Goal: Obtain resource: Download file/media

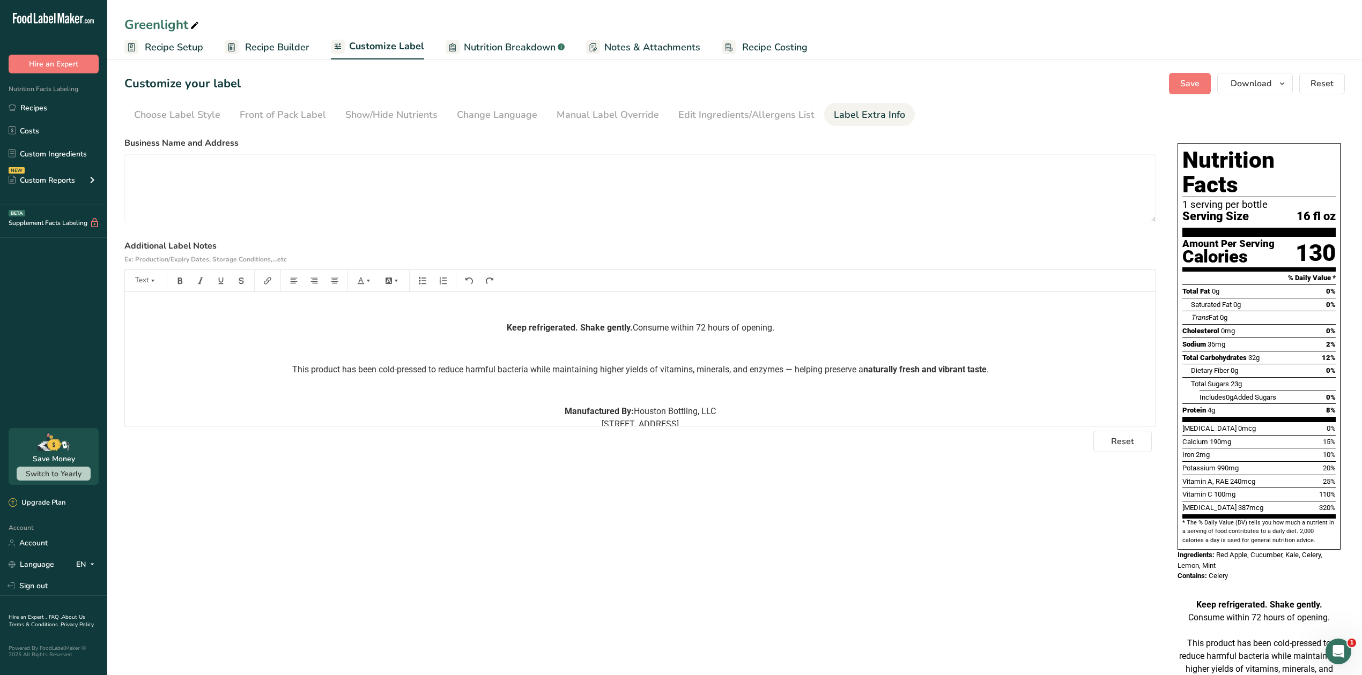
scroll to position [42, 0]
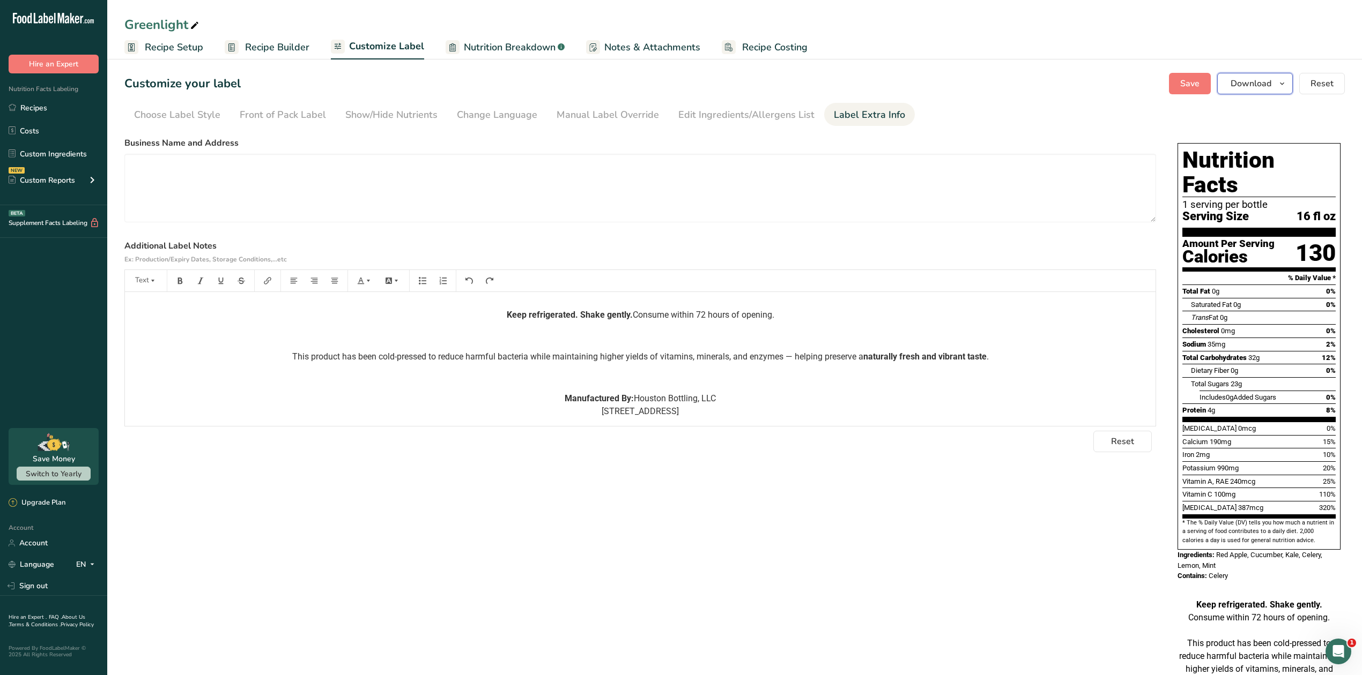
click at [1260, 81] on span "Download" at bounding box center [1250, 83] width 41 height 13
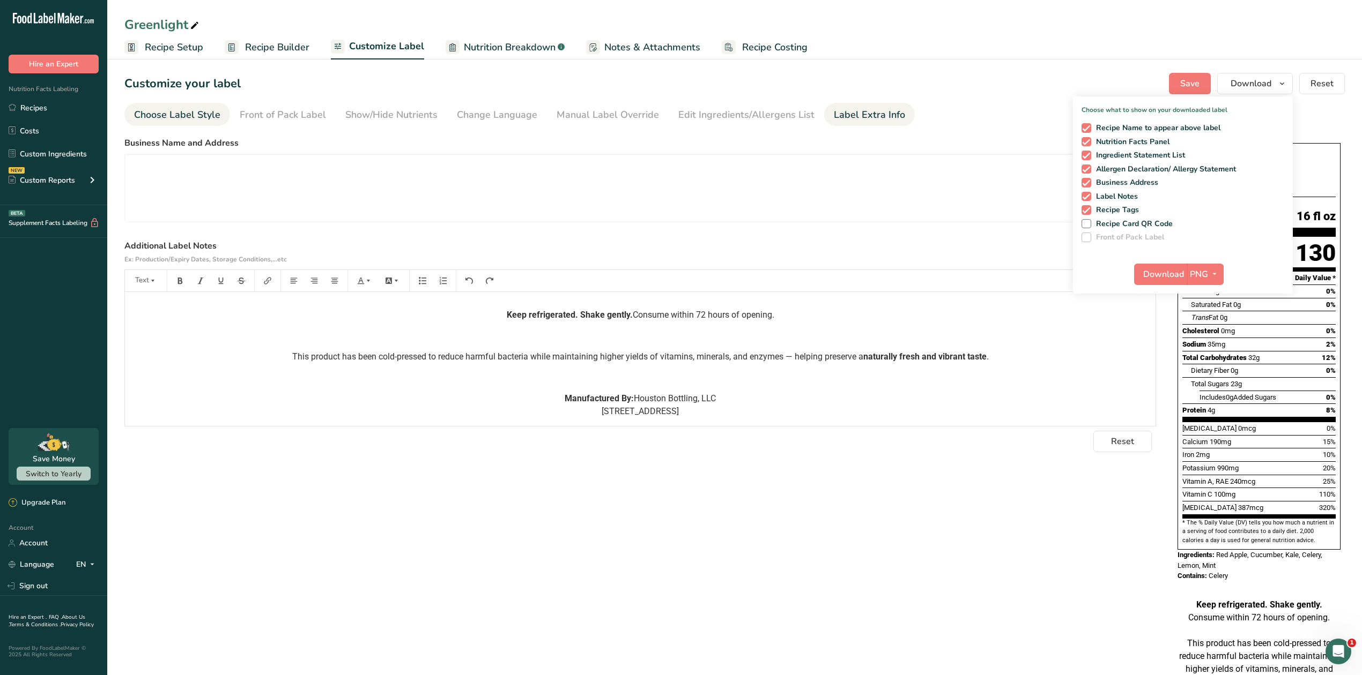
click at [197, 115] on div "Choose Label Style" at bounding box center [177, 115] width 86 height 14
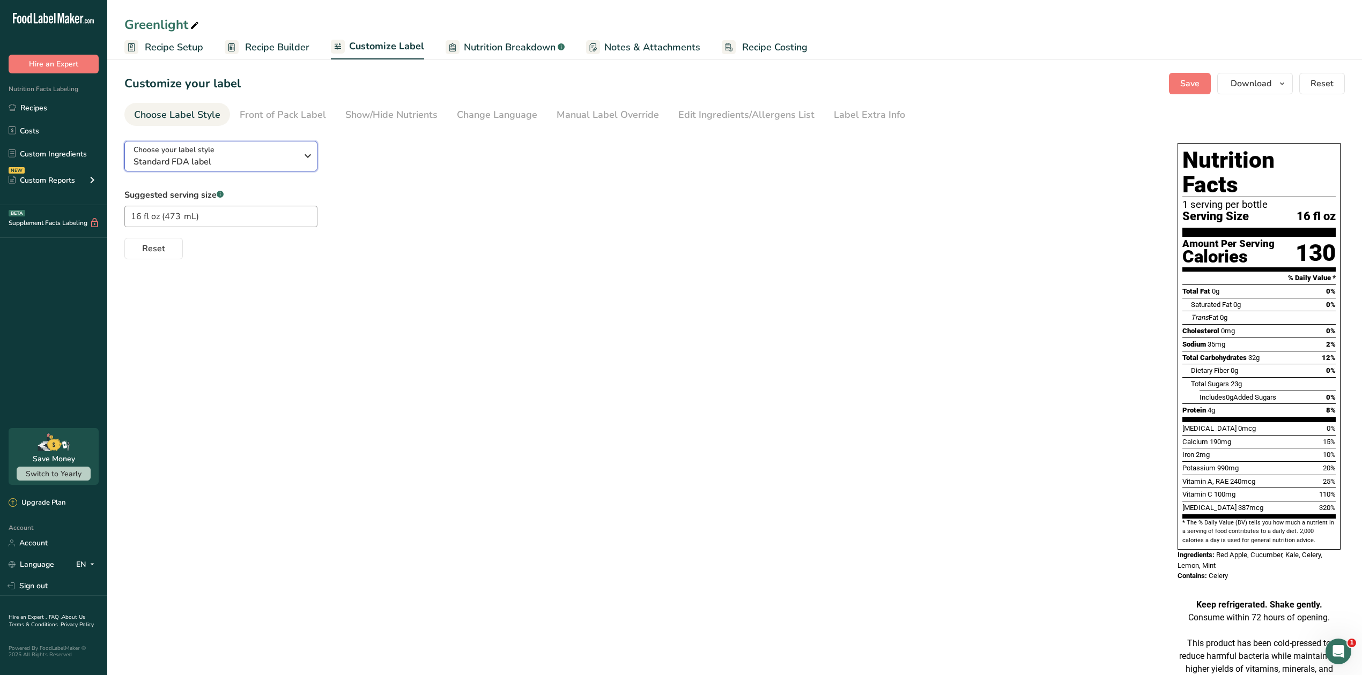
click at [292, 155] on span "Standard FDA label" at bounding box center [215, 161] width 164 height 13
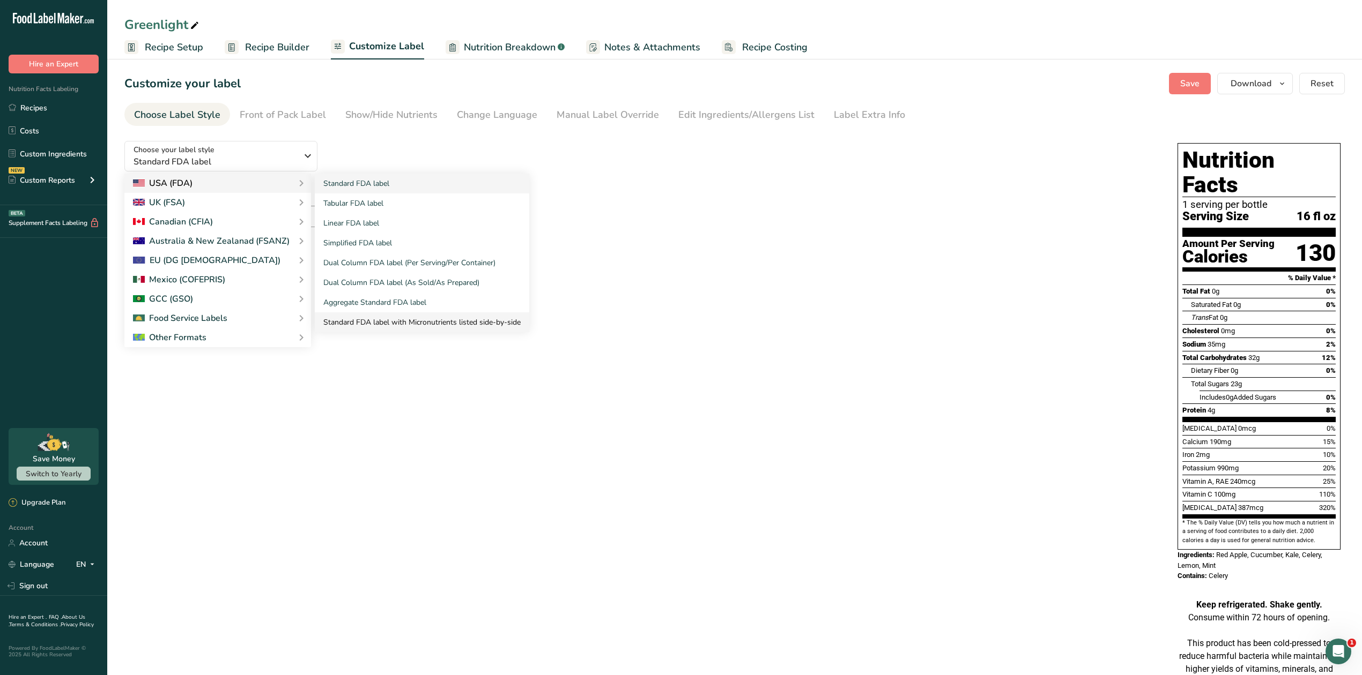
click at [377, 320] on link "Standard FDA label with Micronutrients listed side-by-side" at bounding box center [422, 323] width 214 height 20
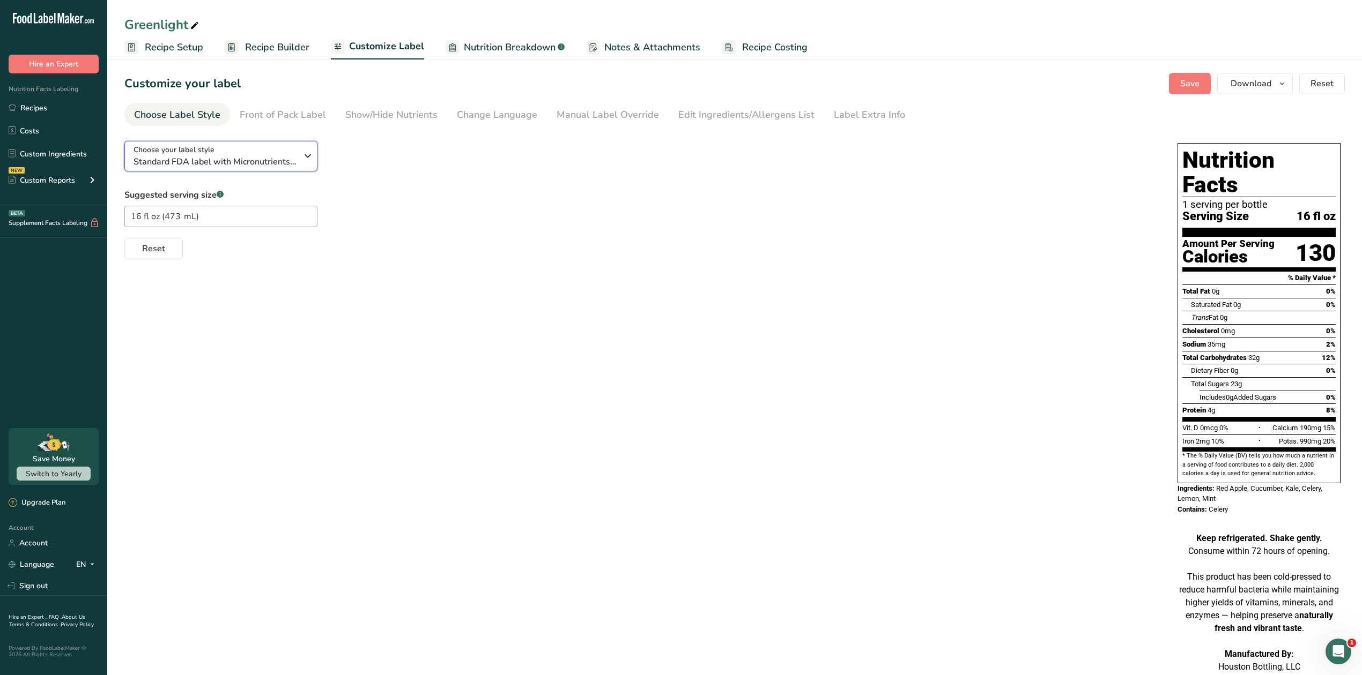
click at [283, 155] on span "Standard FDA label with Micronutrients listed side-by-side" at bounding box center [215, 161] width 164 height 13
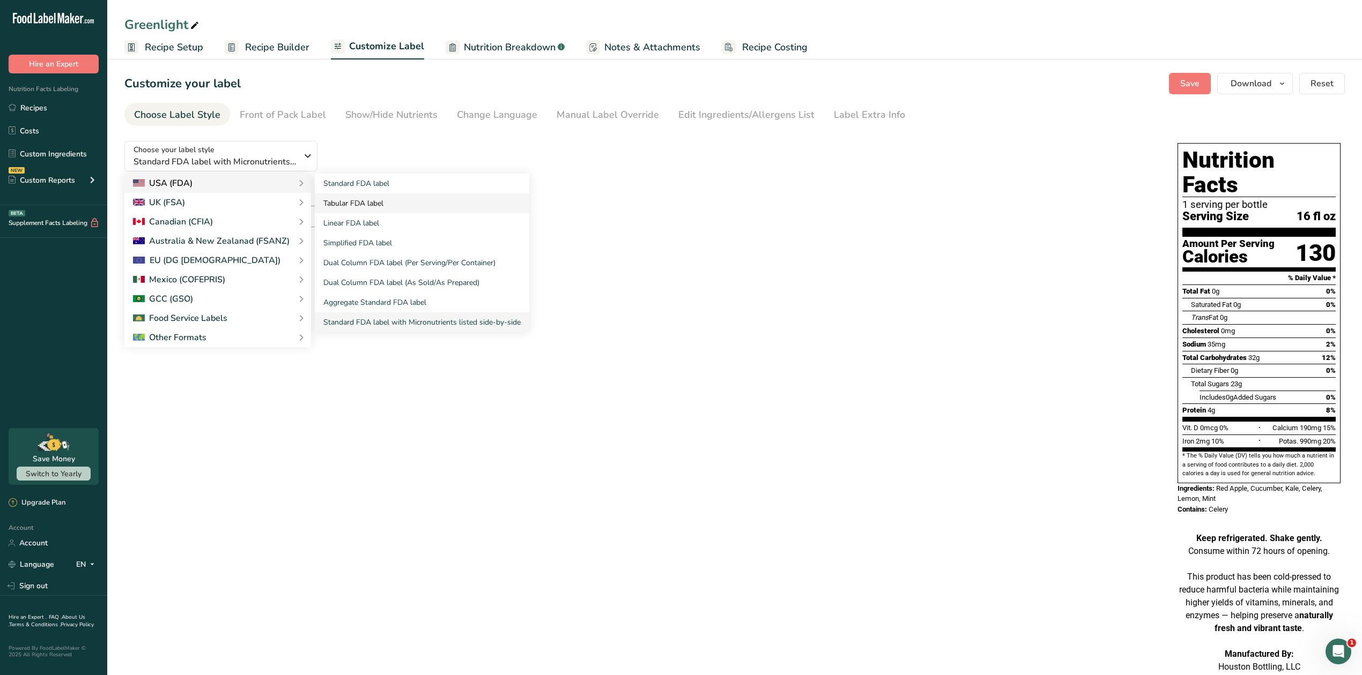
click at [359, 199] on link "Tabular FDA label" at bounding box center [422, 204] width 214 height 20
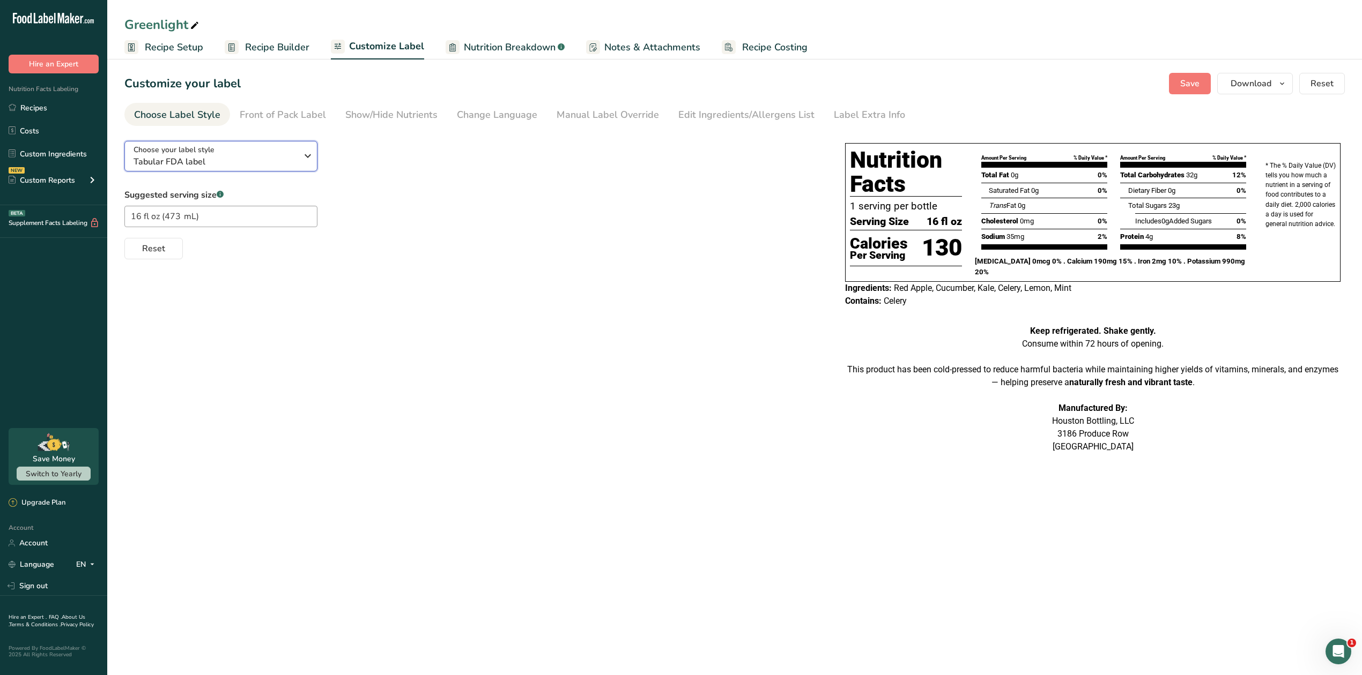
click at [244, 160] on span "Tabular FDA label" at bounding box center [215, 161] width 164 height 13
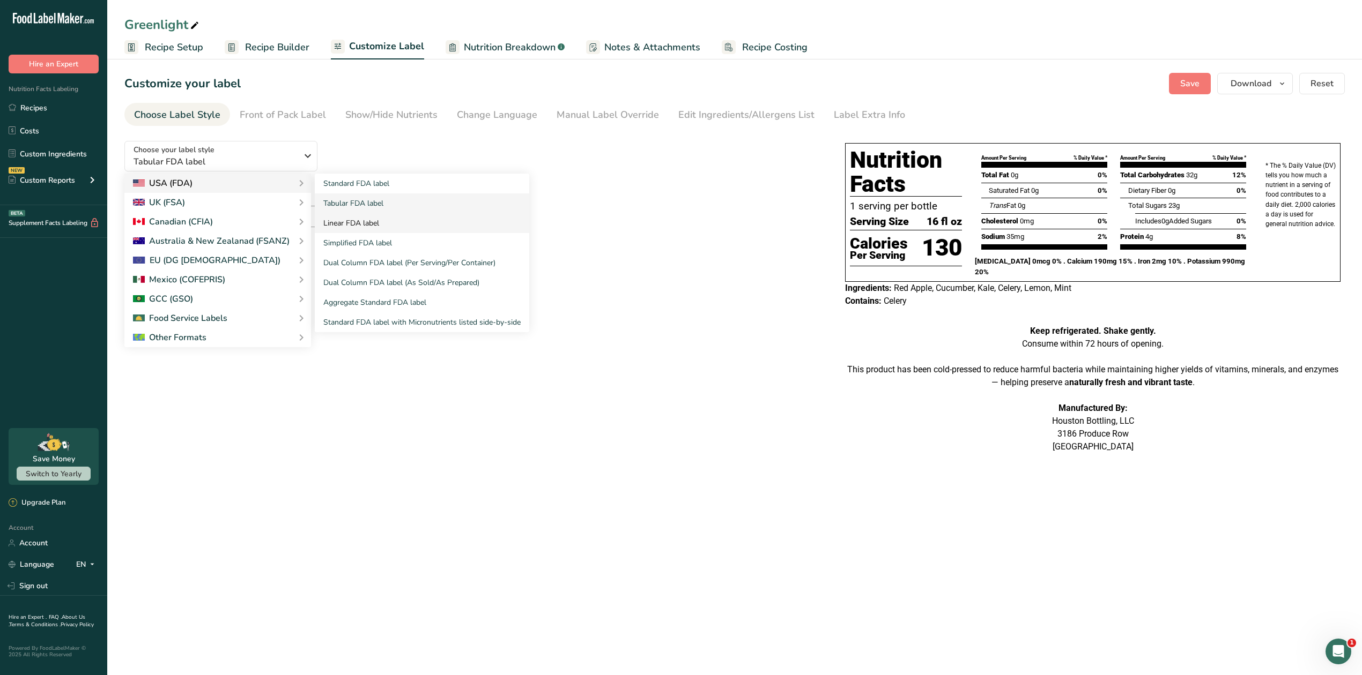
click at [376, 227] on link "Linear FDA label" at bounding box center [422, 223] width 214 height 20
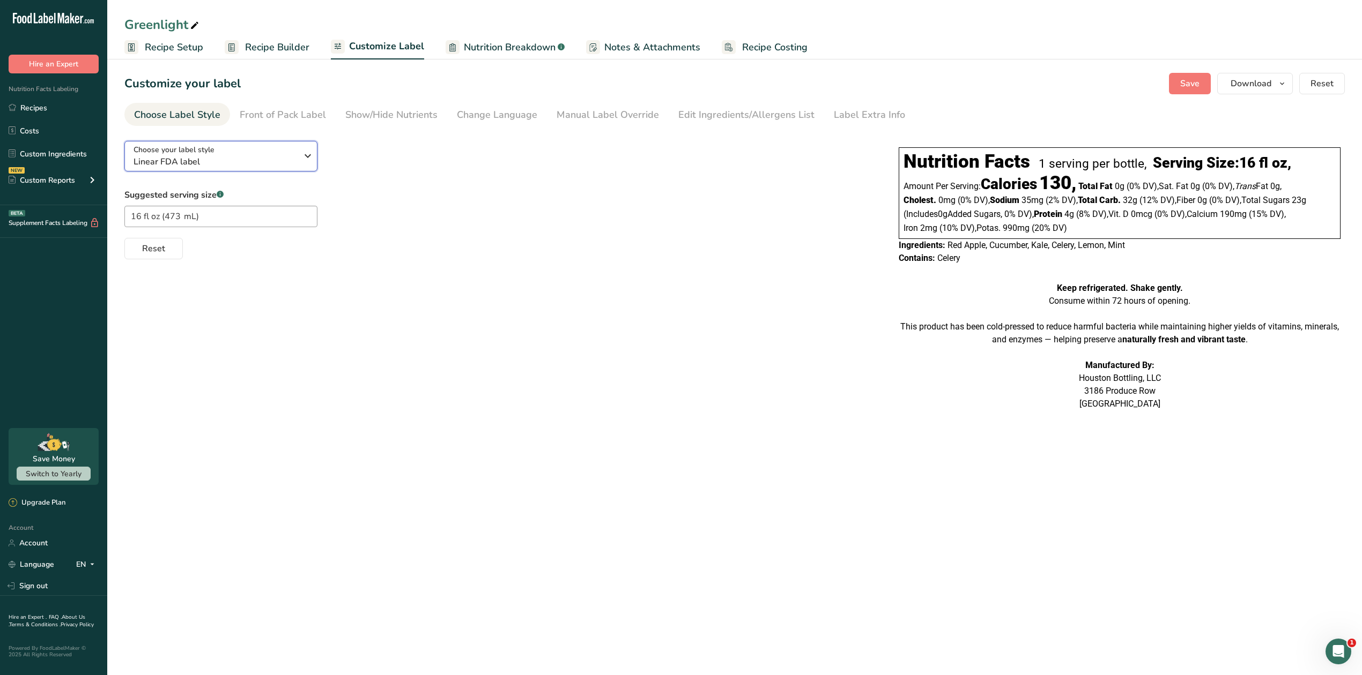
click at [293, 151] on div "Choose your label style Linear FDA label" at bounding box center [215, 156] width 164 height 24
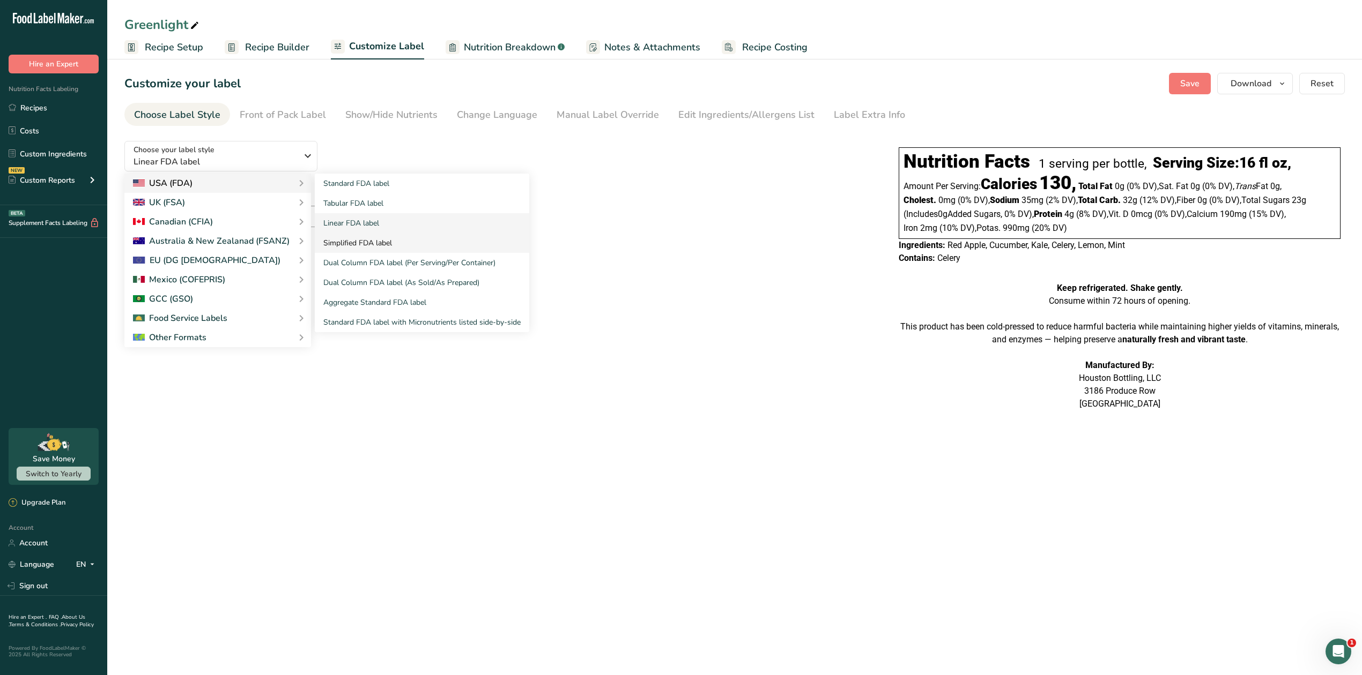
click at [356, 239] on link "Simplified FDA label" at bounding box center [422, 243] width 214 height 20
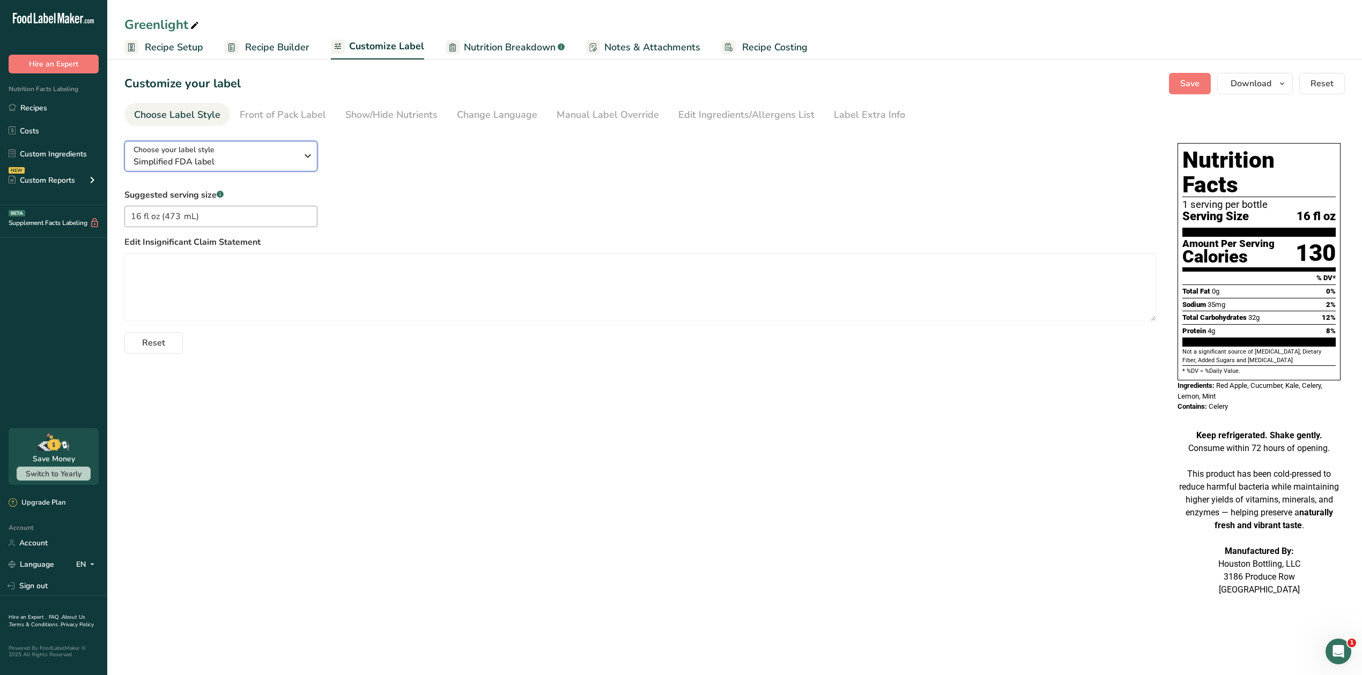
click at [309, 155] on icon "button" at bounding box center [307, 155] width 13 height 19
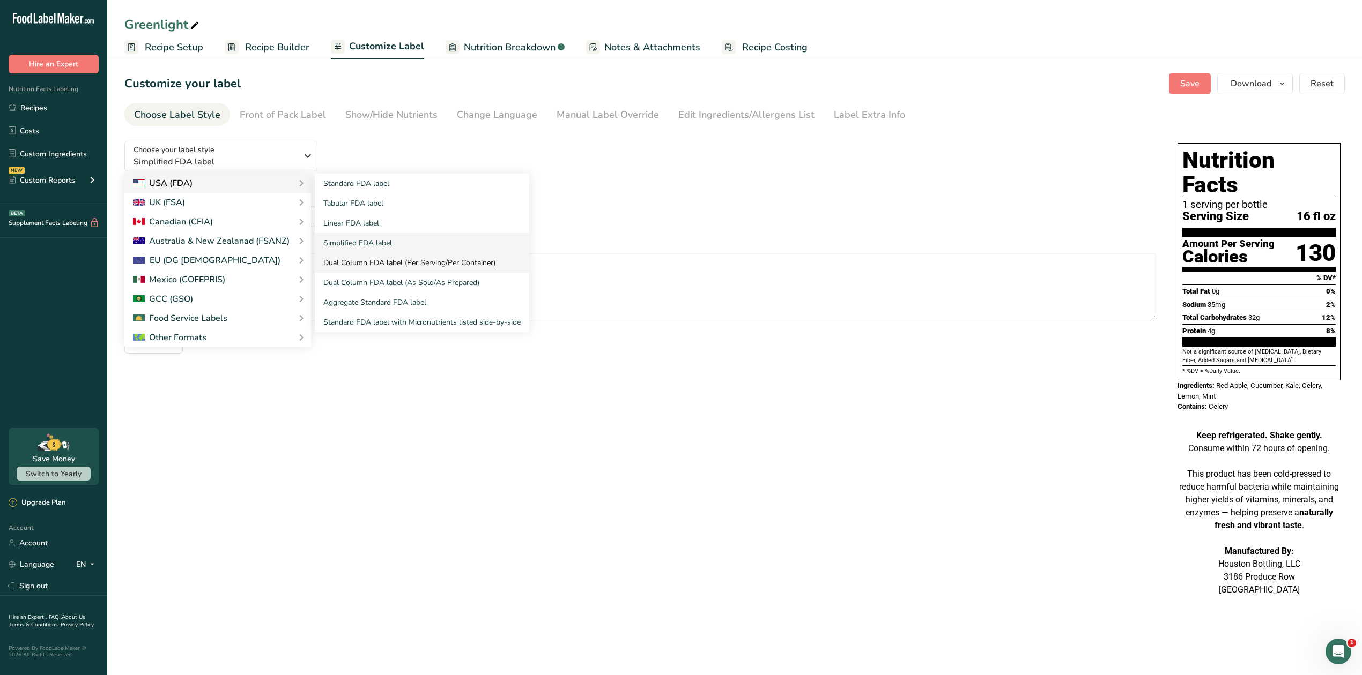
click at [356, 259] on link "Dual Column FDA label (Per Serving/Per Container)" at bounding box center [422, 263] width 214 height 20
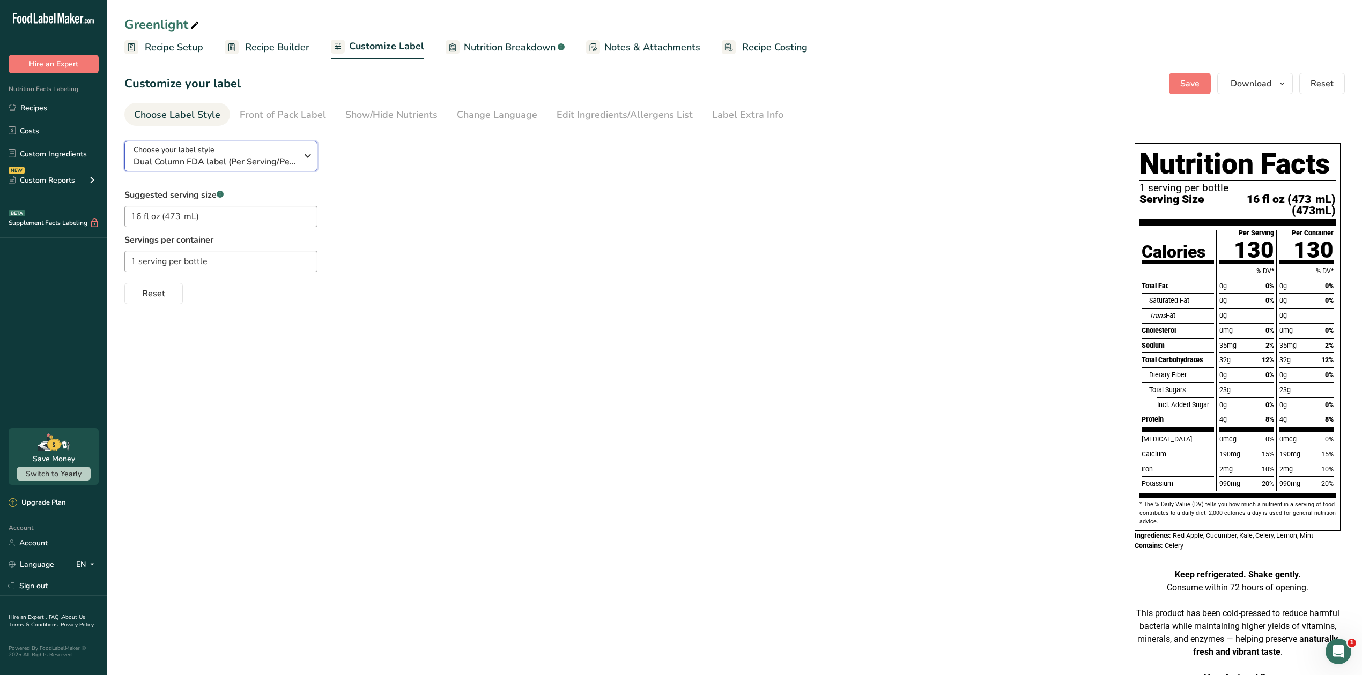
click at [312, 158] on icon "button" at bounding box center [307, 155] width 13 height 19
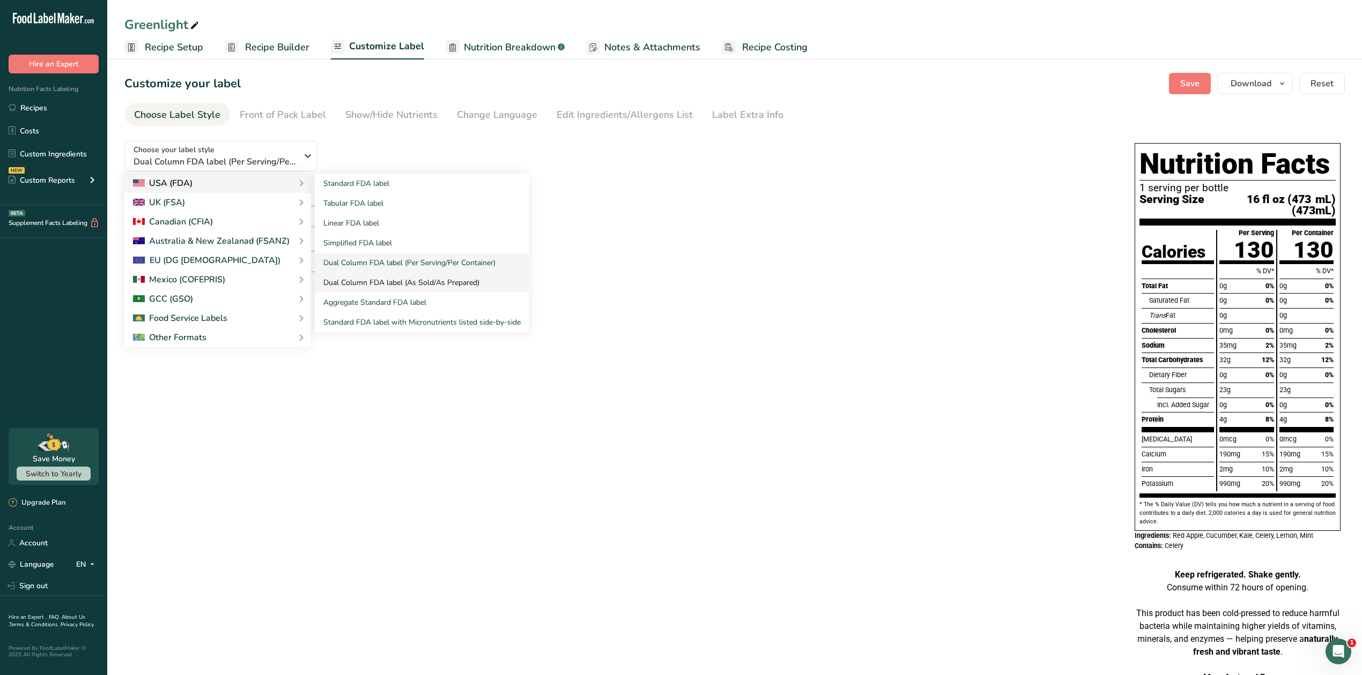
click at [369, 282] on link "Dual Column FDA label (As Sold/As Prepared)" at bounding box center [422, 283] width 214 height 20
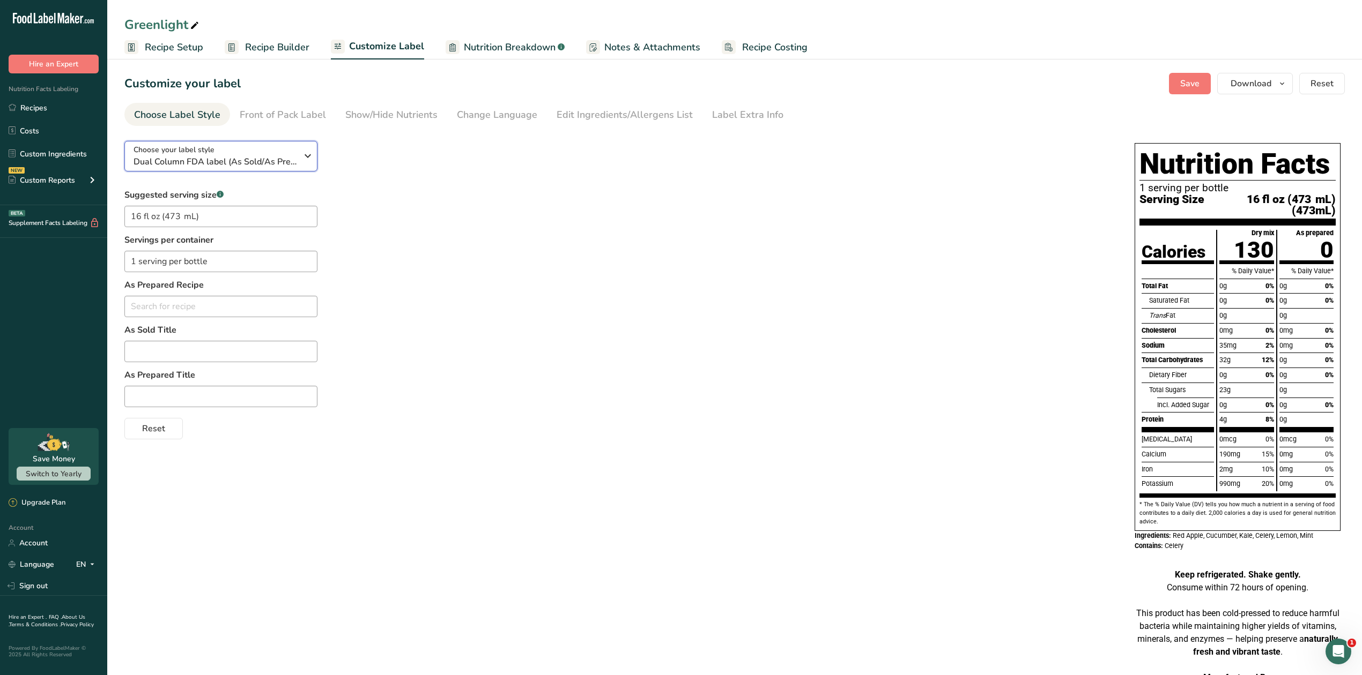
click at [301, 160] on icon "button" at bounding box center [307, 155] width 13 height 19
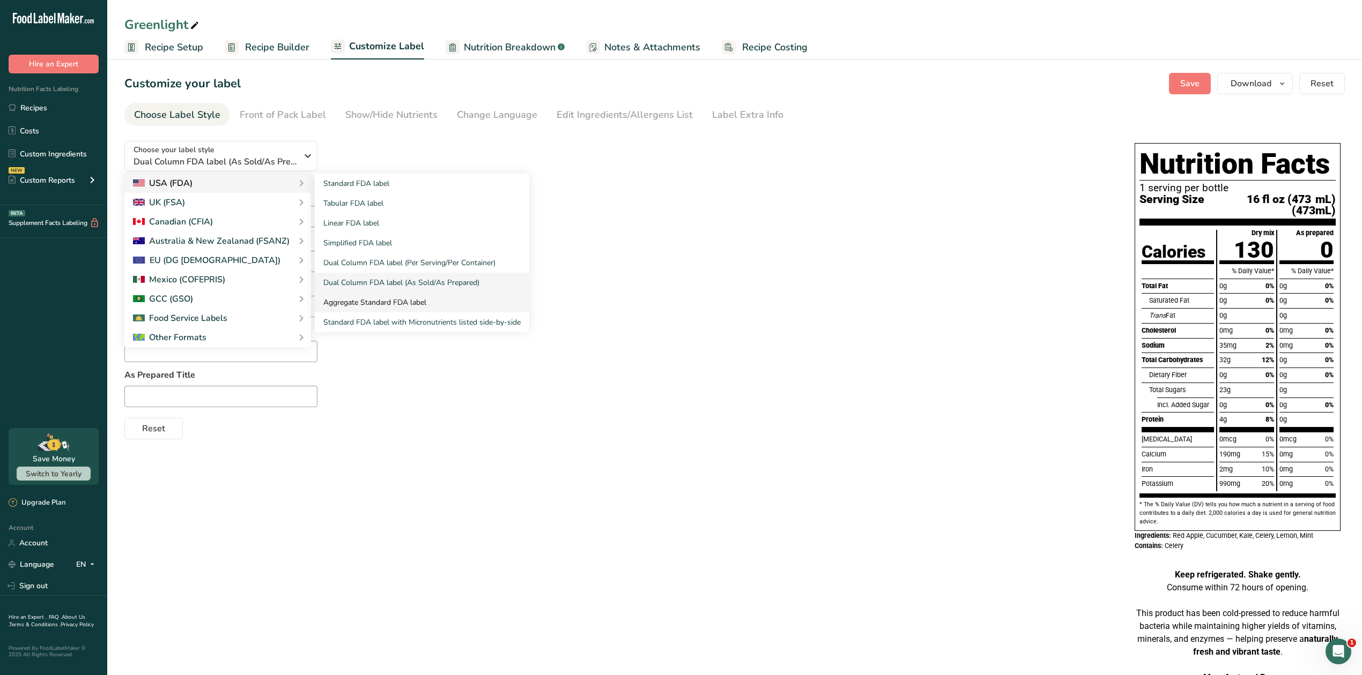
click at [360, 304] on link "Aggregate Standard FDA label" at bounding box center [422, 303] width 214 height 20
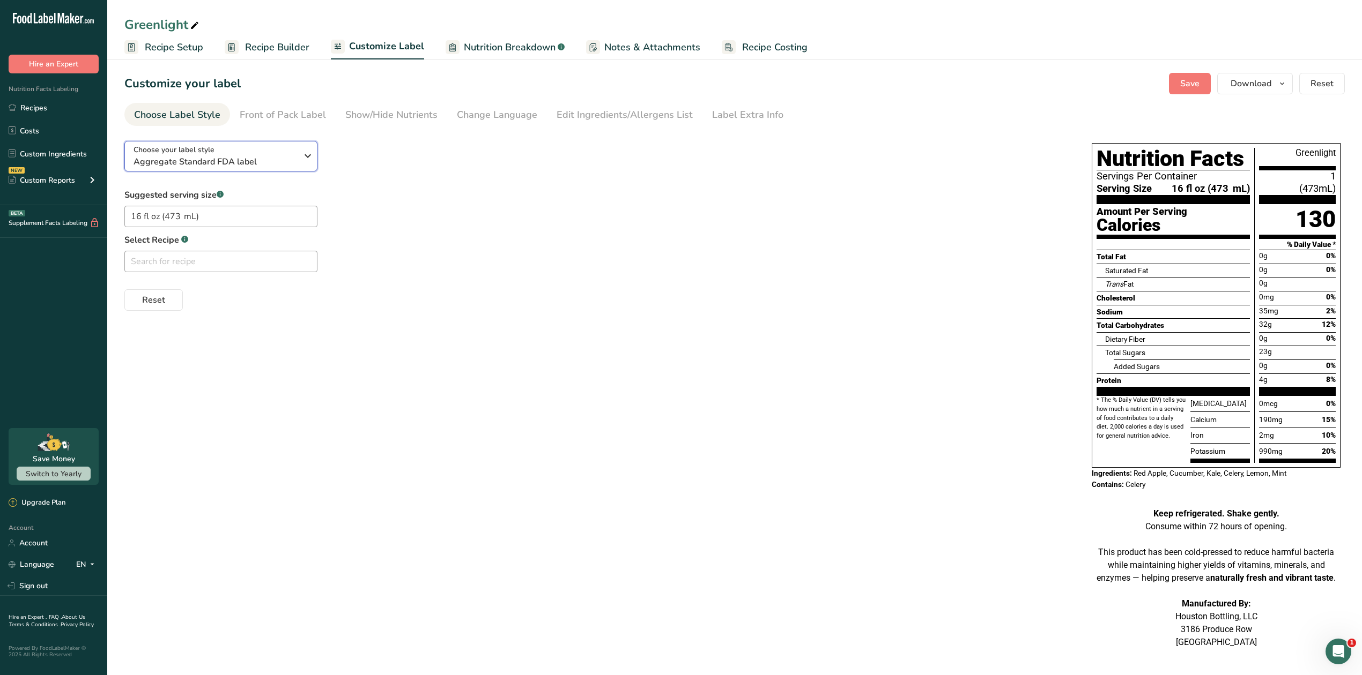
click at [303, 145] on button "Choose your label style Aggregate Standard FDA label" at bounding box center [220, 156] width 193 height 31
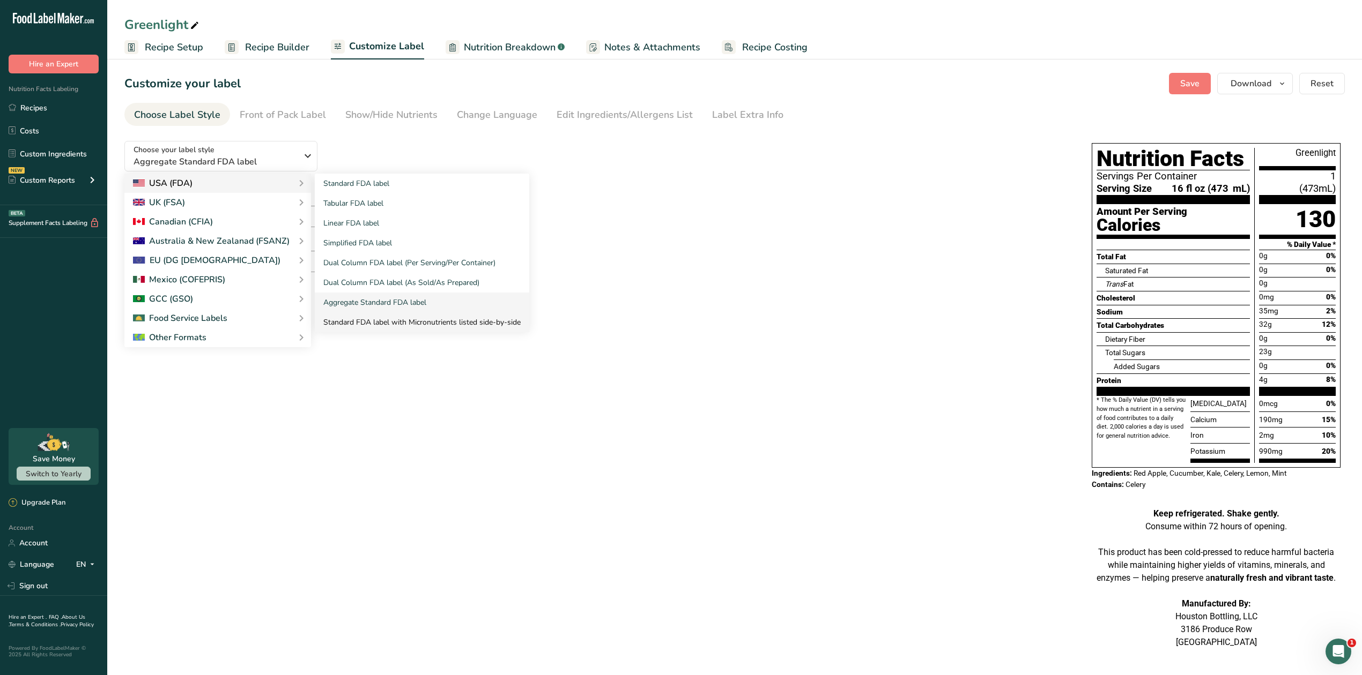
click at [365, 322] on link "Standard FDA label with Micronutrients listed side-by-side" at bounding box center [422, 323] width 214 height 20
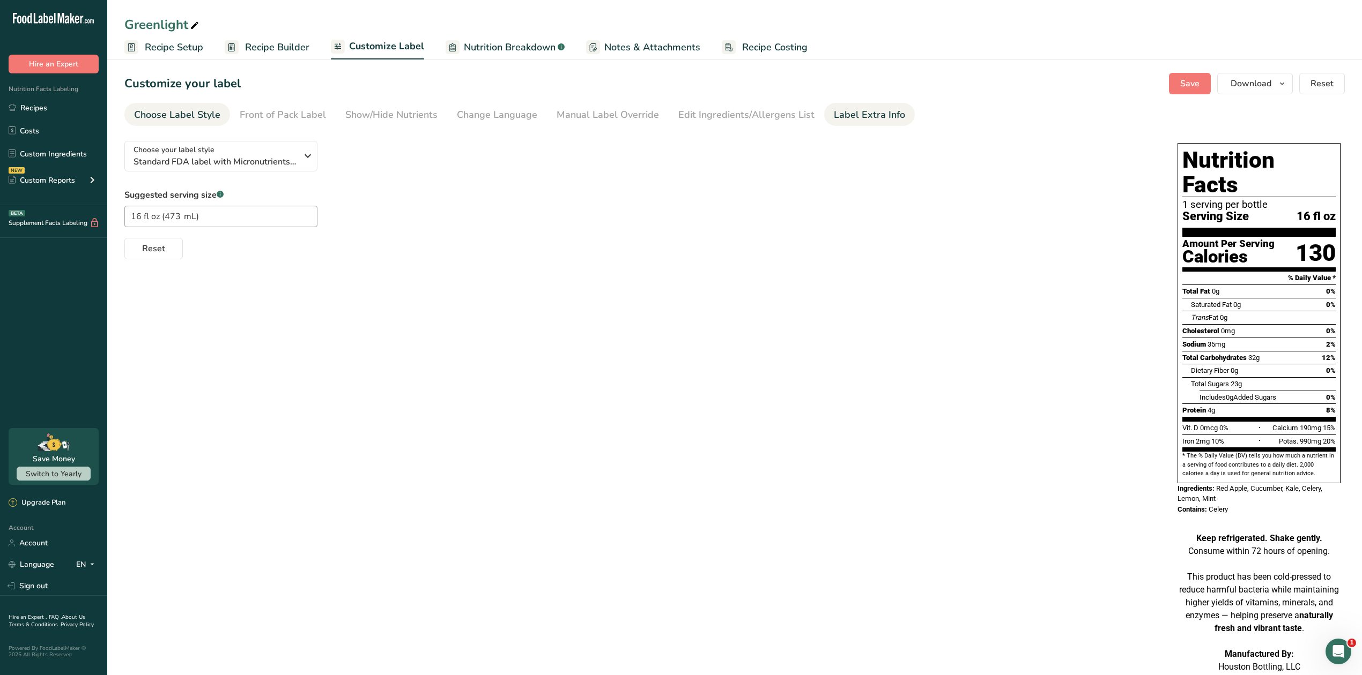
click at [851, 120] on div "Label Extra Info" at bounding box center [869, 115] width 71 height 14
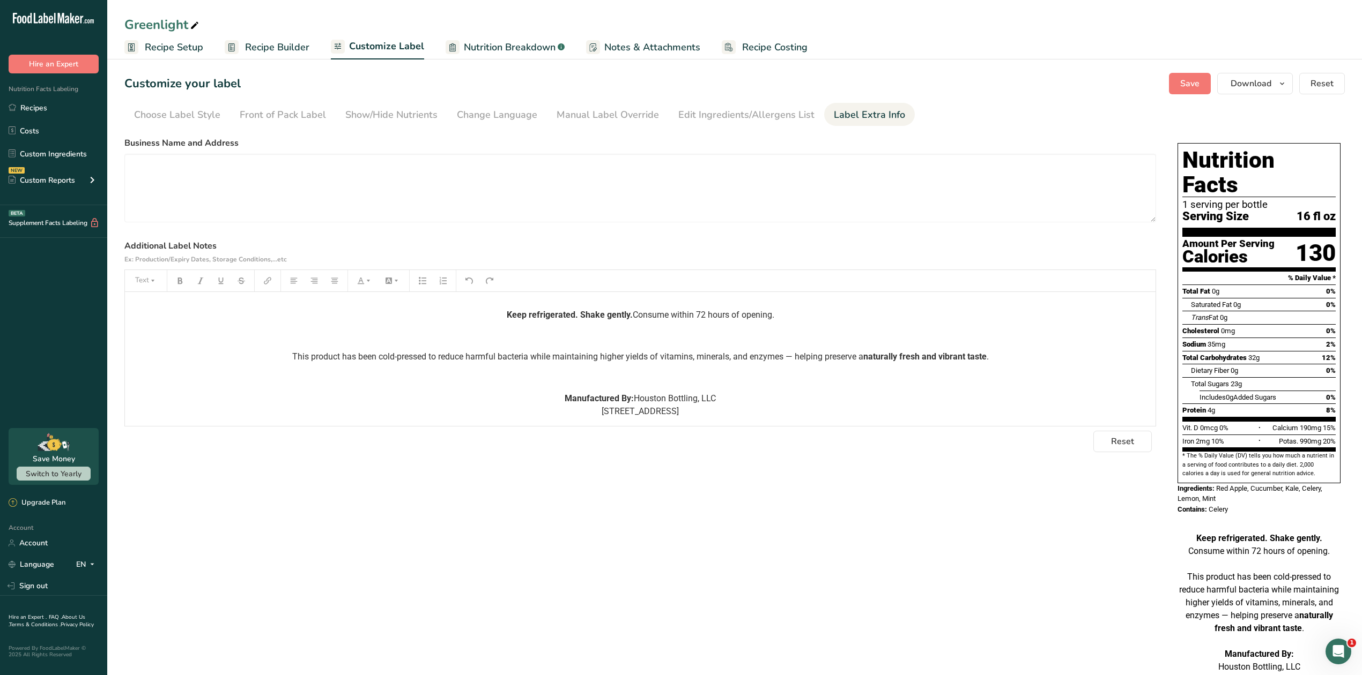
scroll to position [51, 0]
drag, startPoint x: 541, startPoint y: 305, endPoint x: 841, endPoint y: 442, distance: 328.9
click at [840, 442] on section "Business Name and Address Additional Label Notes Ex: Production/Expiry Dates, S…" at bounding box center [639, 295] width 1031 height 316
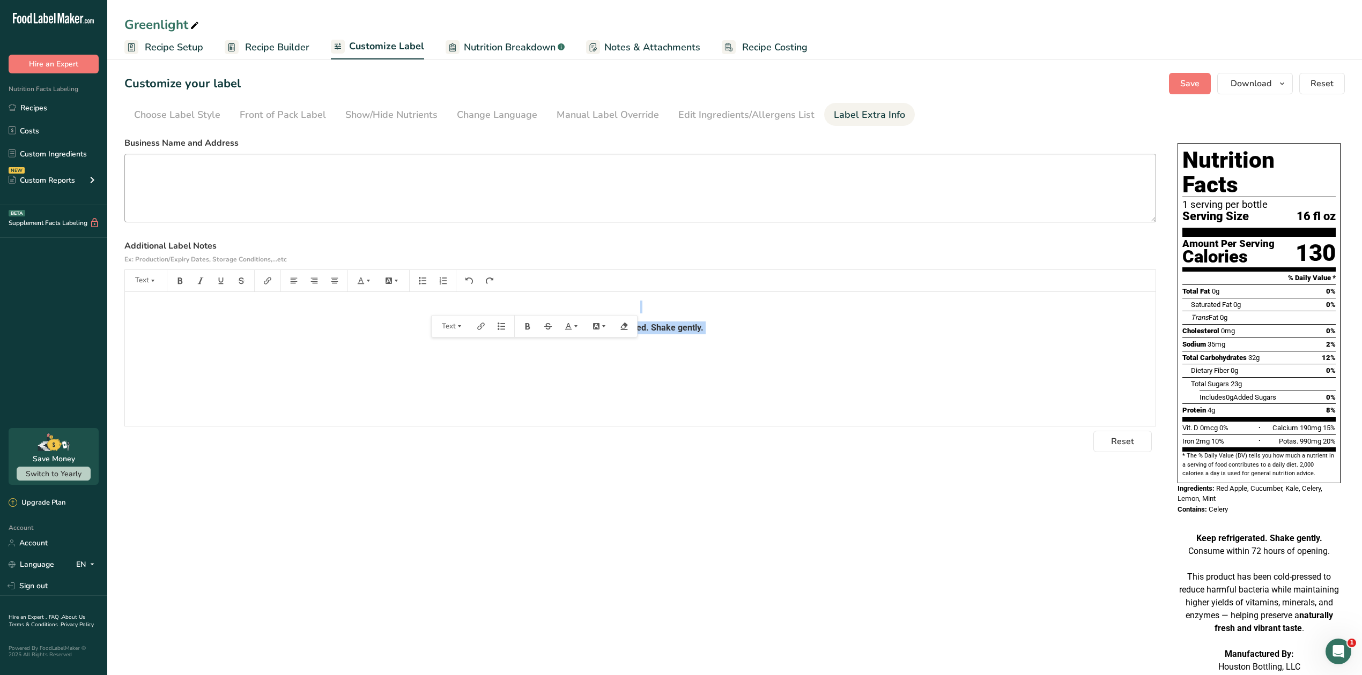
drag, startPoint x: 766, startPoint y: 380, endPoint x: 392, endPoint y: 207, distance: 411.6
click at [392, 207] on section "Business Name and Address Additional Label Notes Ex: Production/Expiry Dates, S…" at bounding box center [639, 295] width 1031 height 316
drag, startPoint x: 940, startPoint y: 560, endPoint x: 1054, endPoint y: 519, distance: 120.9
click at [942, 560] on div "Choose your label style Standard FDA label with Micronutrients listed side-by-s…" at bounding box center [734, 422] width 1220 height 580
click at [1132, 441] on span "Reset" at bounding box center [1122, 441] width 23 height 13
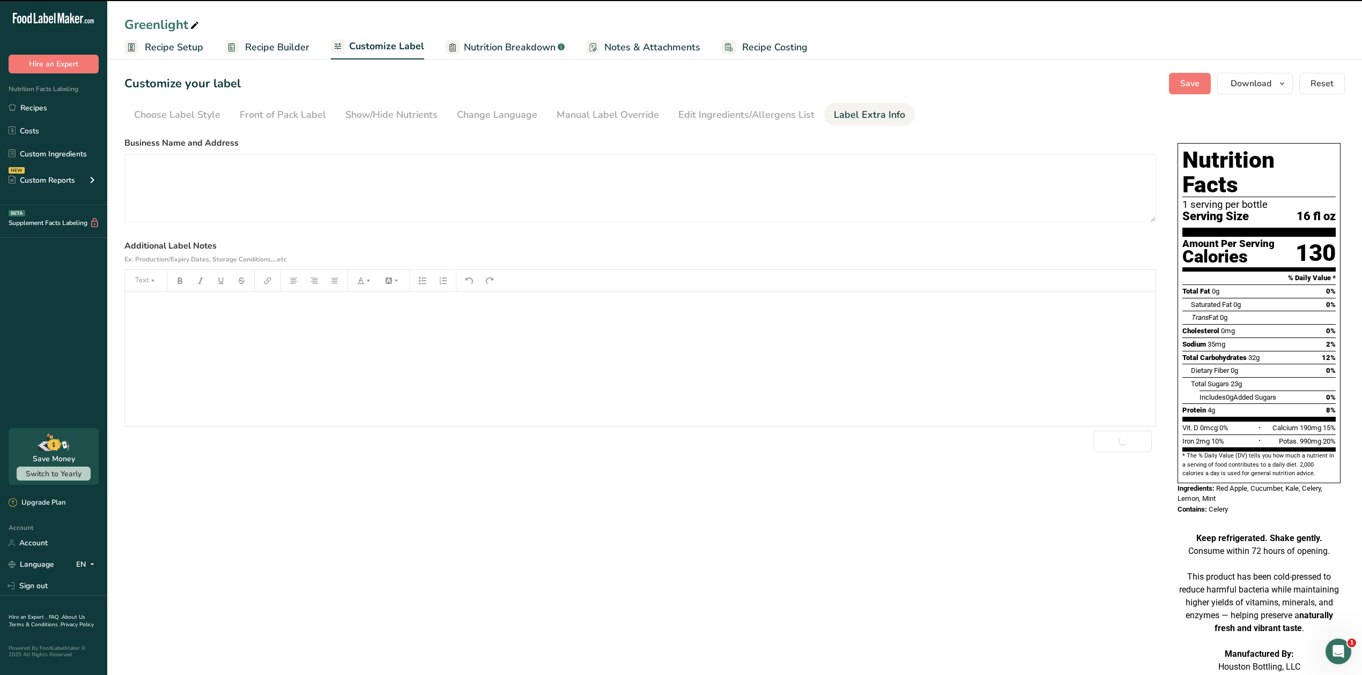
drag, startPoint x: 1034, startPoint y: 493, endPoint x: 1239, endPoint y: 29, distance: 507.6
click at [1034, 492] on div "Choose your label style Standard FDA label with Micronutrients listed side-by-s…" at bounding box center [734, 422] width 1220 height 580
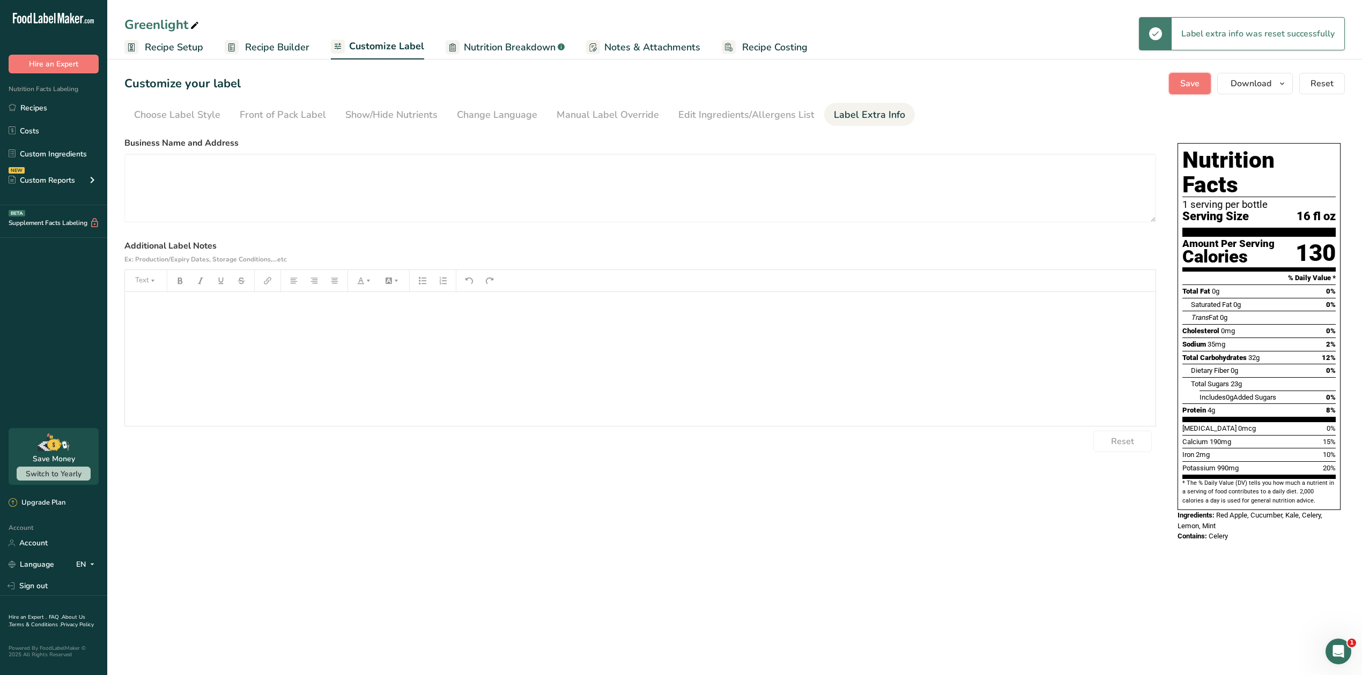
click at [1204, 81] on button "Save" at bounding box center [1190, 83] width 42 height 21
click at [1251, 86] on span "Download" at bounding box center [1250, 83] width 41 height 13
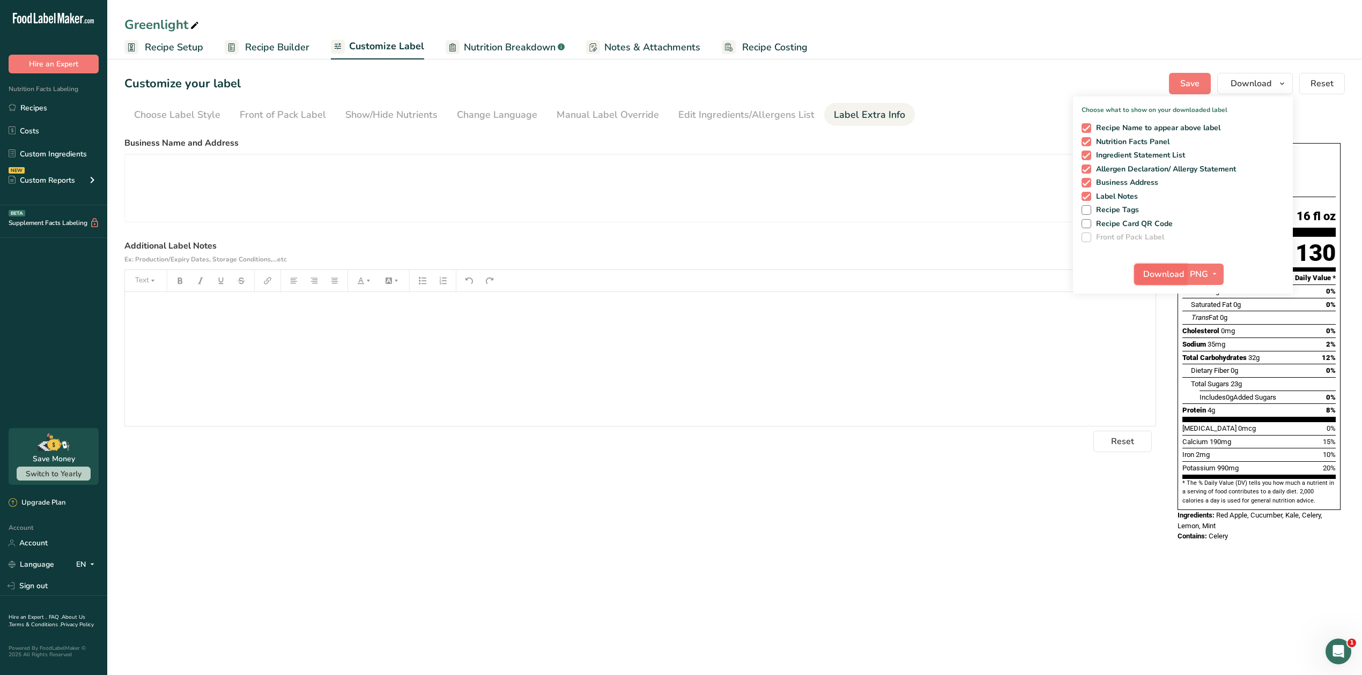
click at [1163, 275] on span "Download" at bounding box center [1163, 274] width 41 height 13
click at [1247, 92] on button "Download" at bounding box center [1255, 83] width 76 height 21
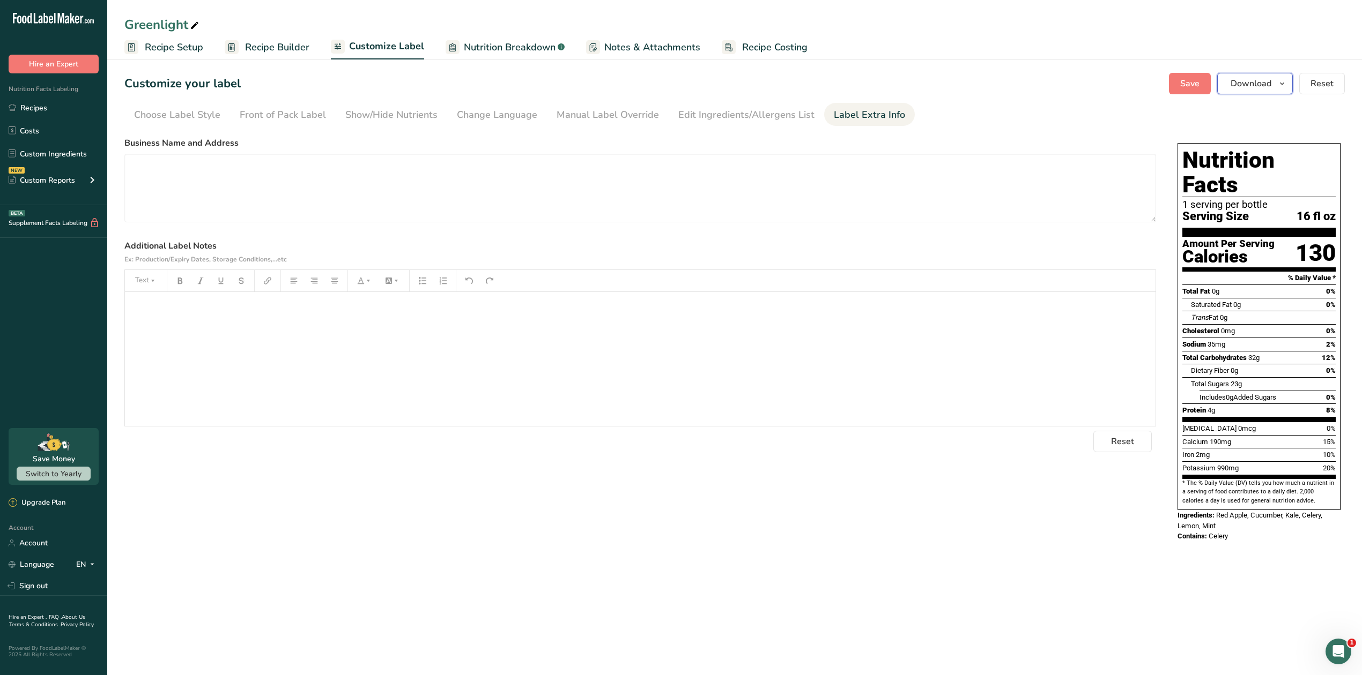
click at [1261, 88] on span "Download" at bounding box center [1250, 83] width 41 height 13
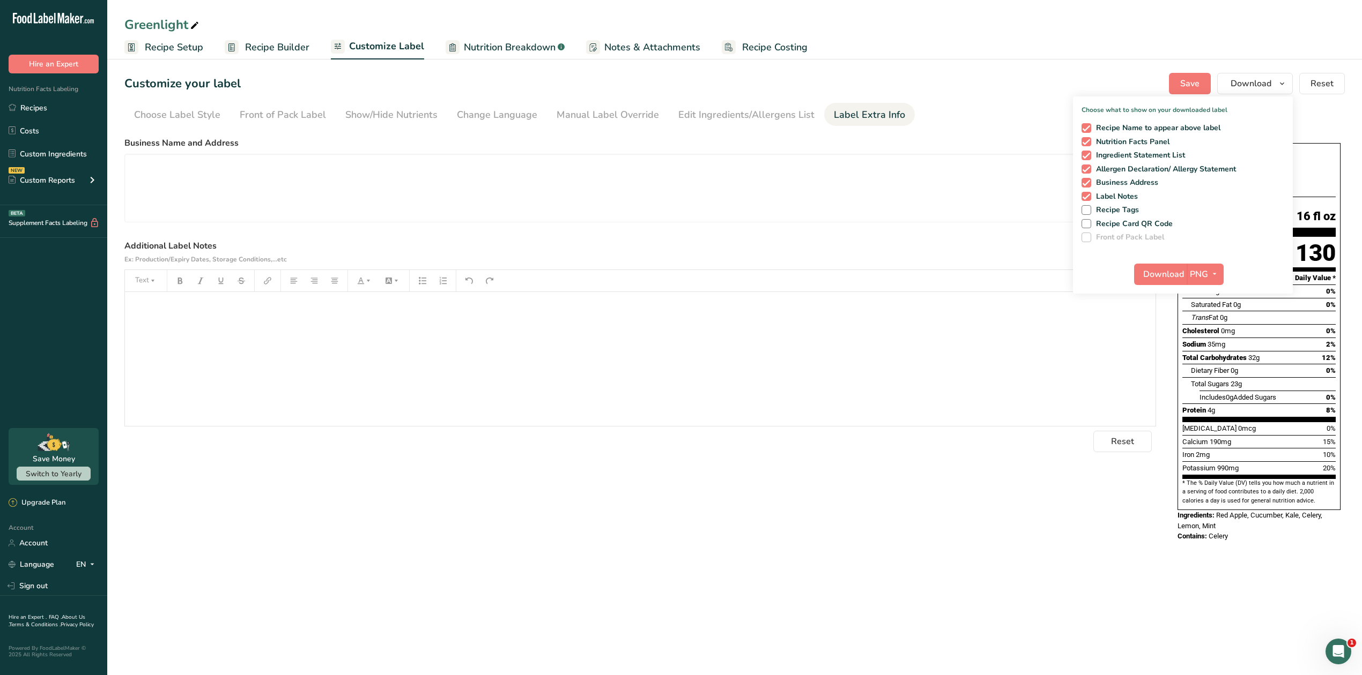
click at [173, 50] on span "Recipe Setup" at bounding box center [174, 47] width 58 height 14
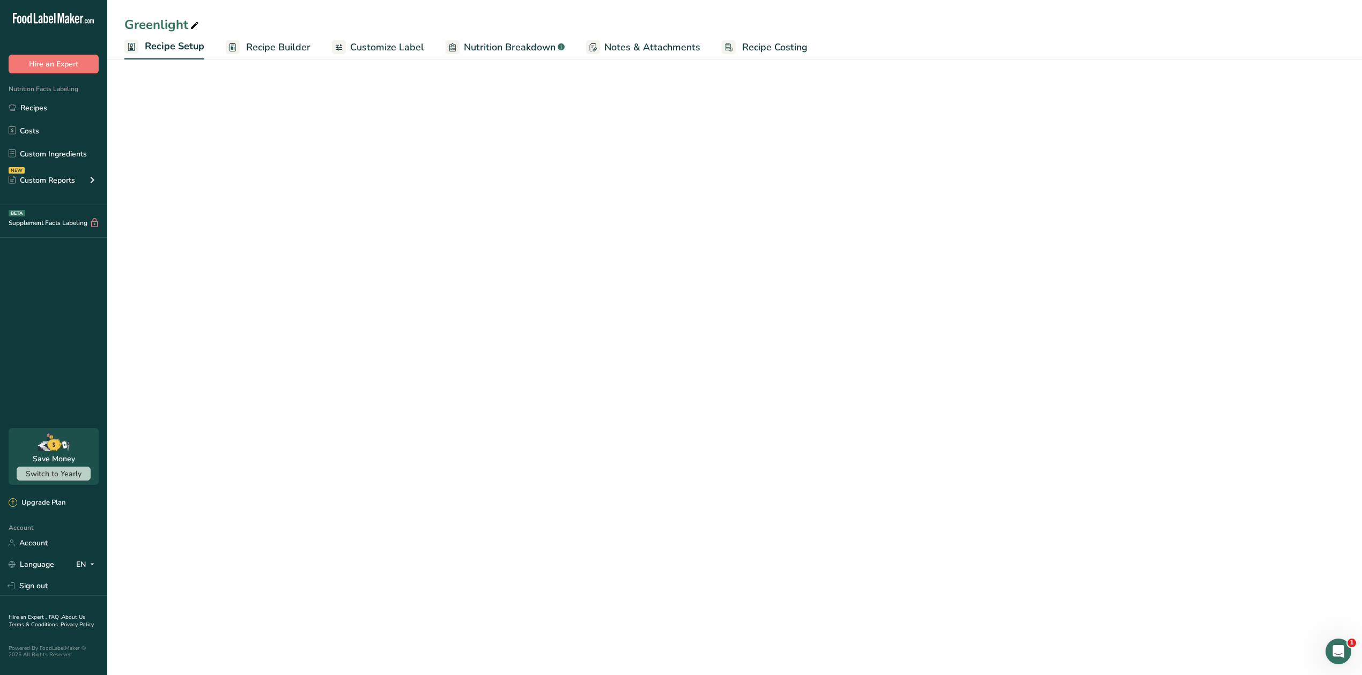
select select "22"
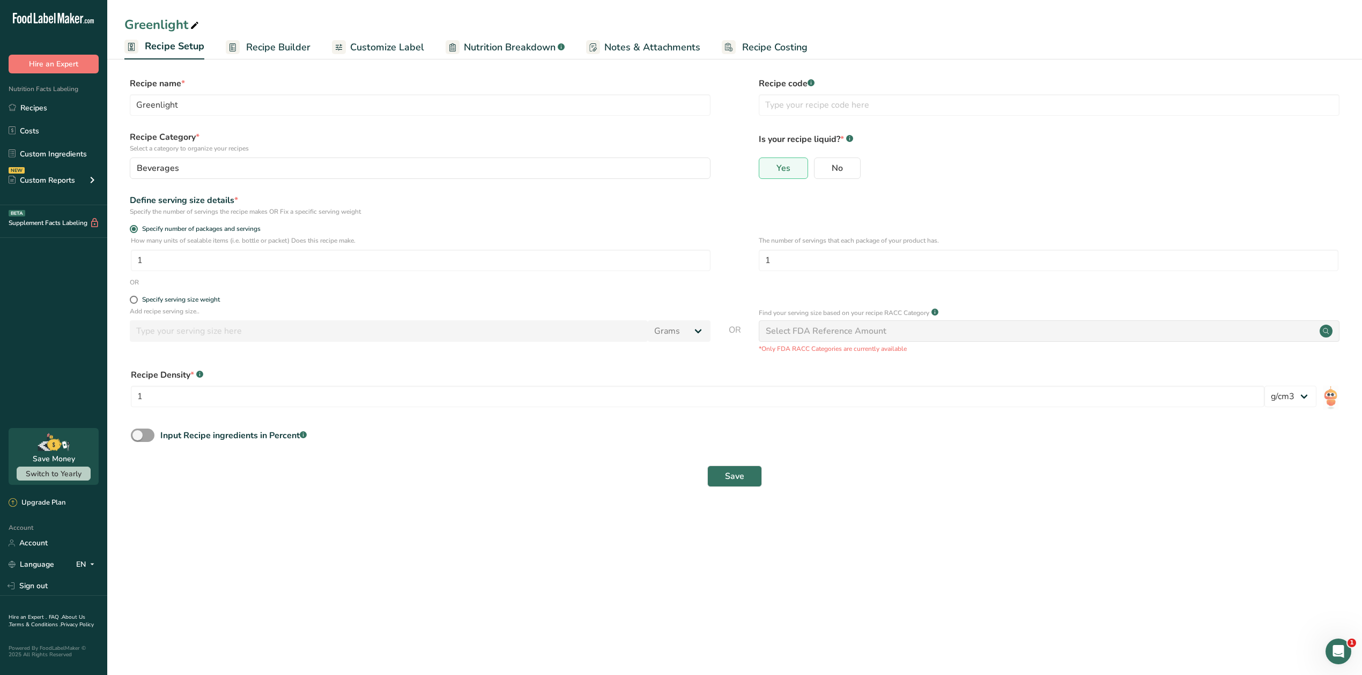
click at [287, 41] on span "Recipe Builder" at bounding box center [278, 47] width 64 height 14
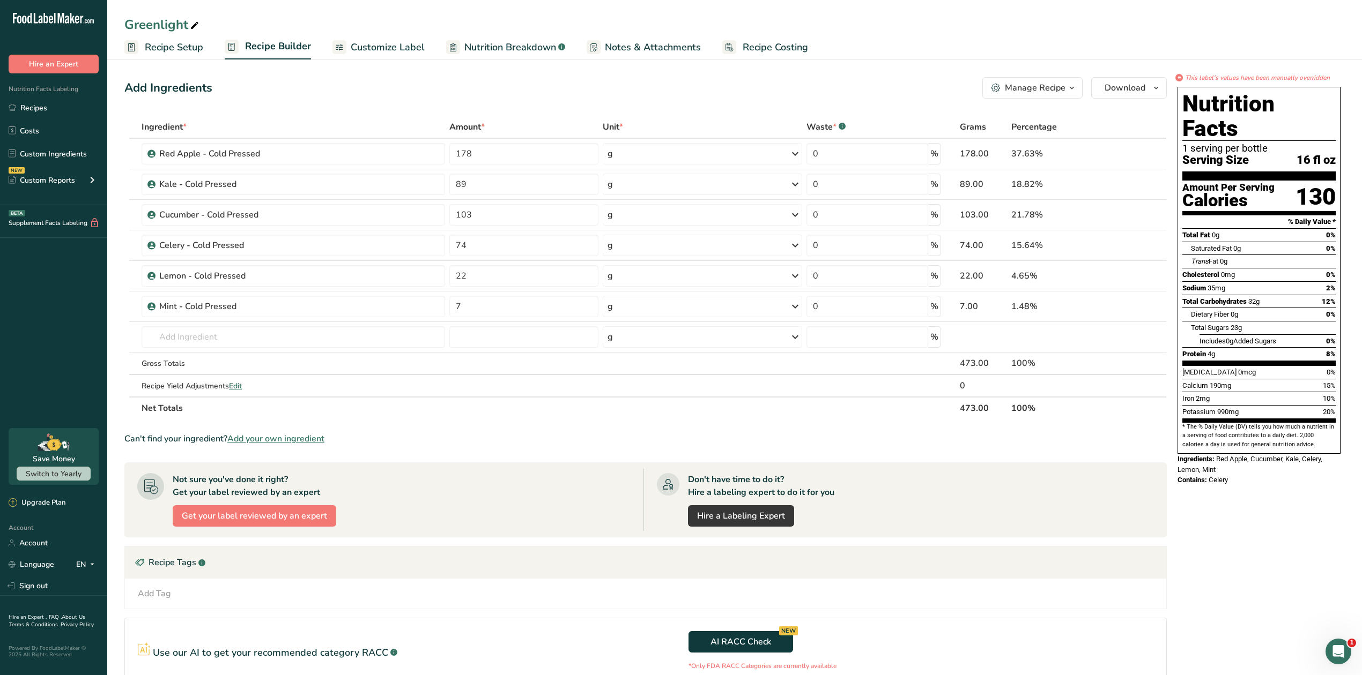
click at [370, 45] on span "Customize Label" at bounding box center [388, 47] width 74 height 14
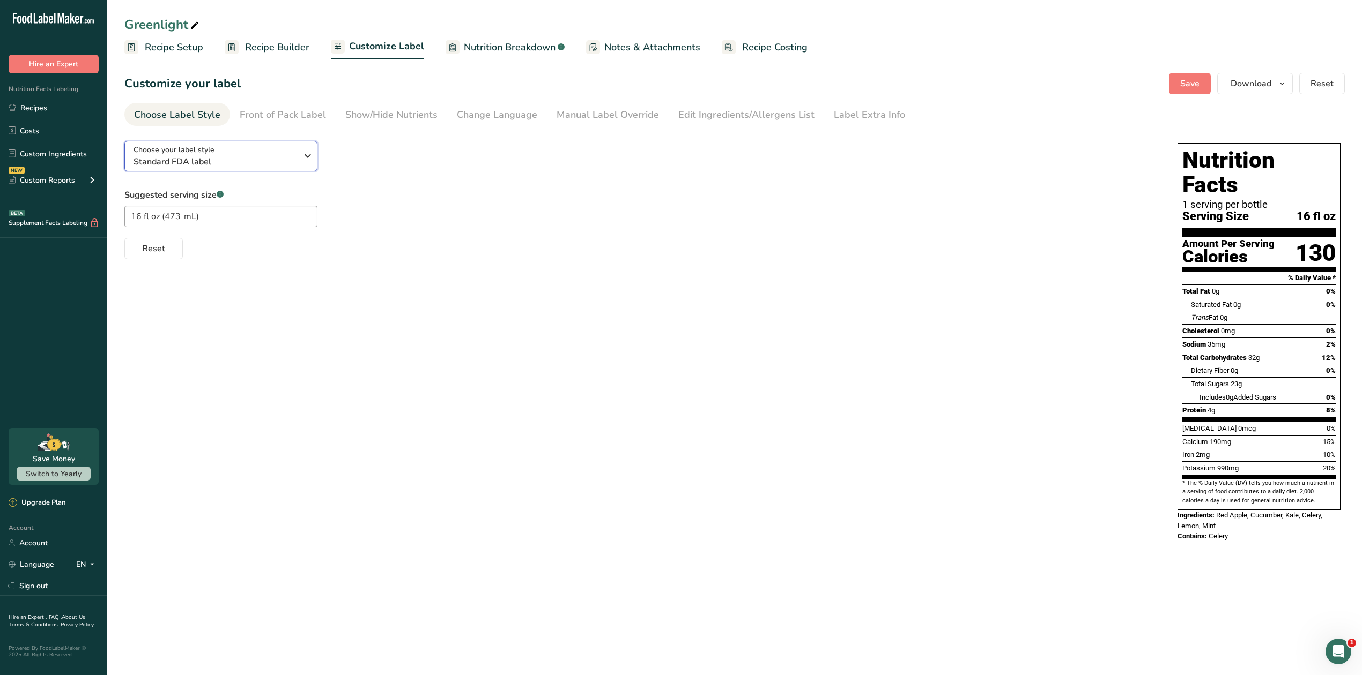
click at [281, 154] on div "Choose your label style Standard FDA label" at bounding box center [215, 156] width 164 height 24
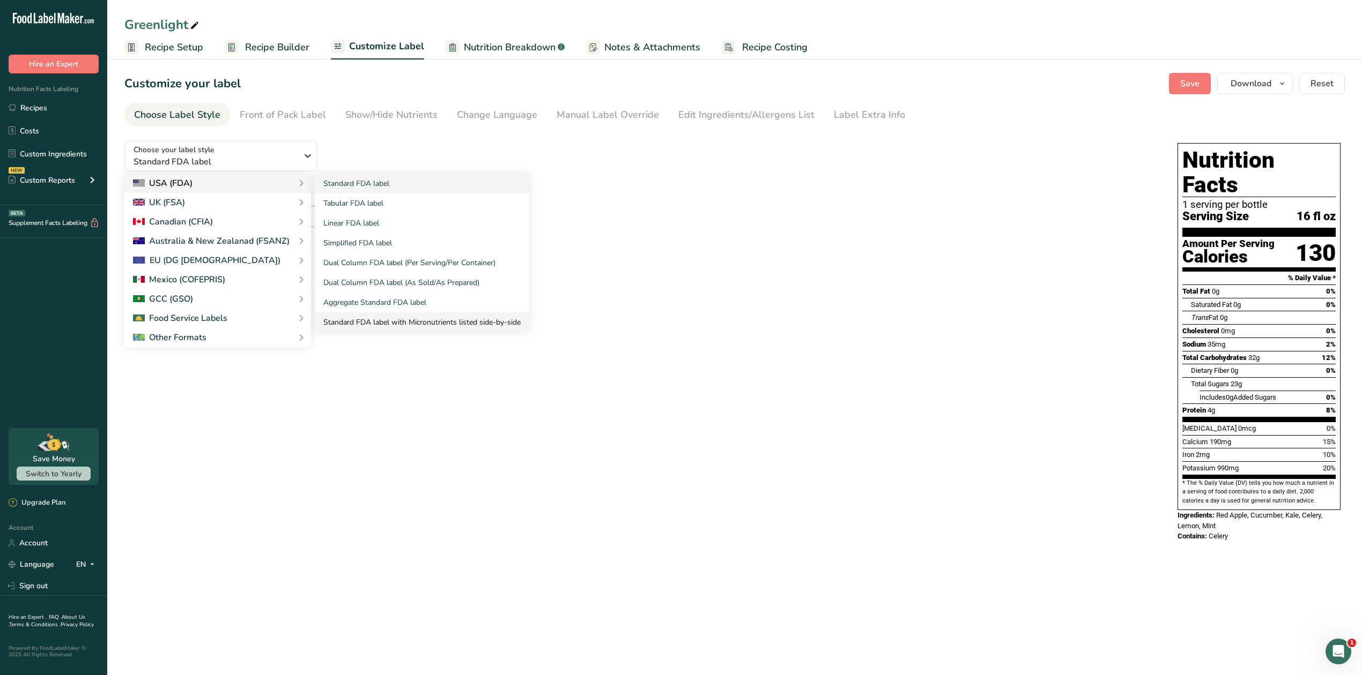
click at [367, 324] on link "Standard FDA label with Micronutrients listed side-by-side" at bounding box center [422, 323] width 214 height 20
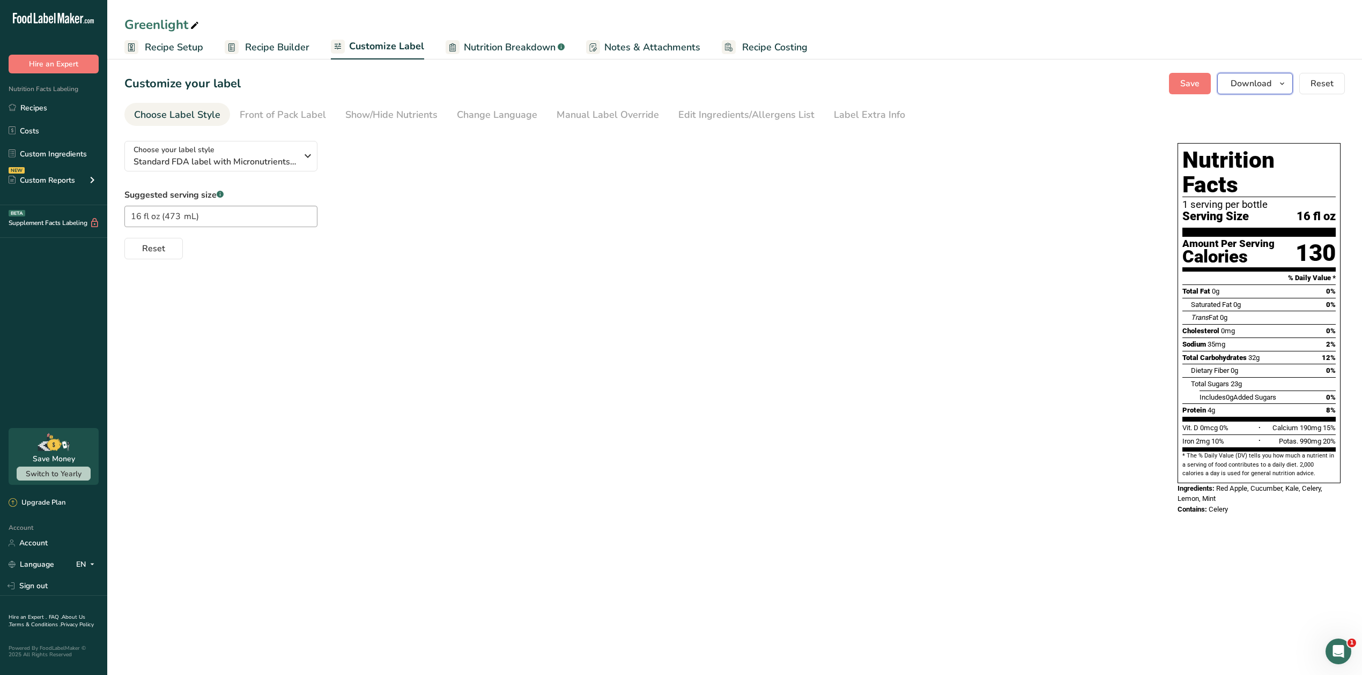
click at [1249, 91] on button "Download" at bounding box center [1255, 83] width 76 height 21
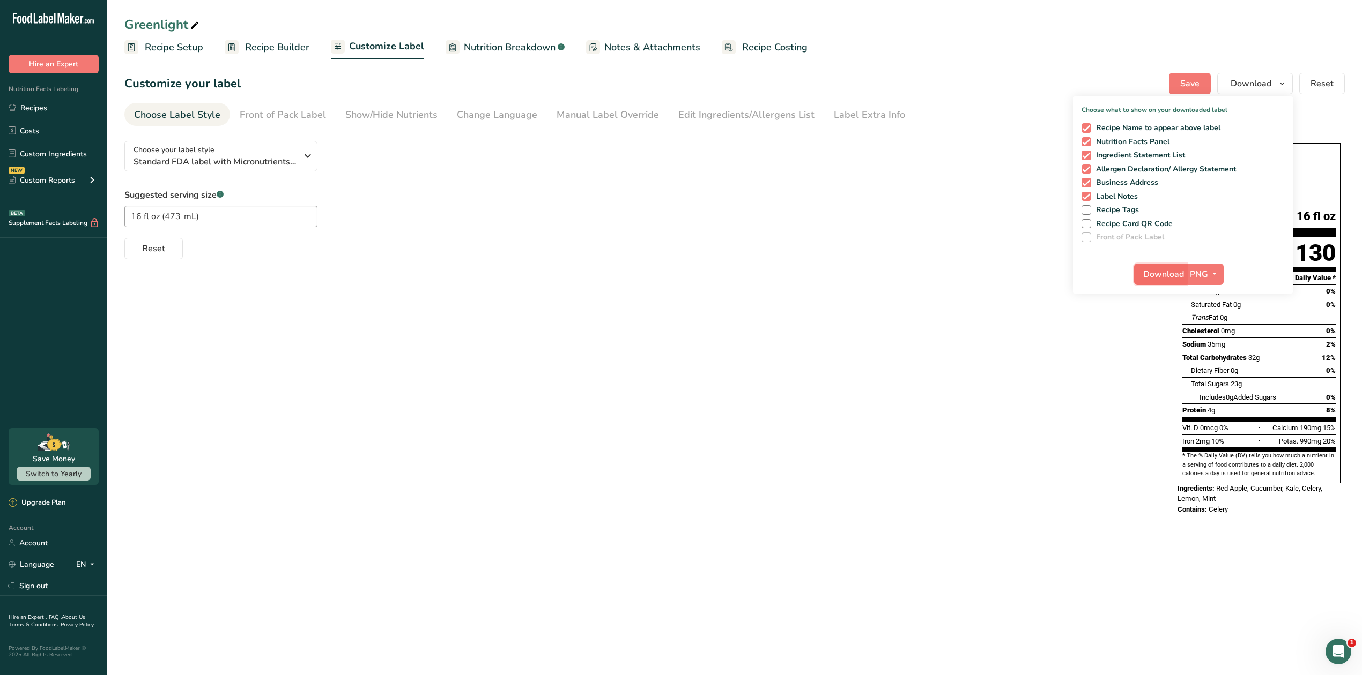
click at [1158, 281] on button "Download" at bounding box center [1160, 274] width 53 height 21
